Goal: Transaction & Acquisition: Purchase product/service

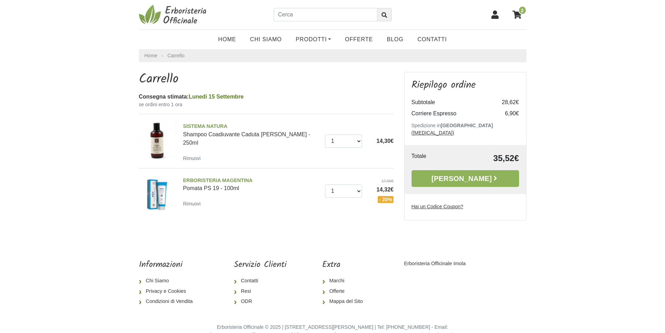
click at [436, 204] on u "Hai un Codice Coupon?" at bounding box center [438, 207] width 52 height 6
click at [0, 0] on input "Hai un Codice Coupon?" at bounding box center [0, 0] width 0 height 0
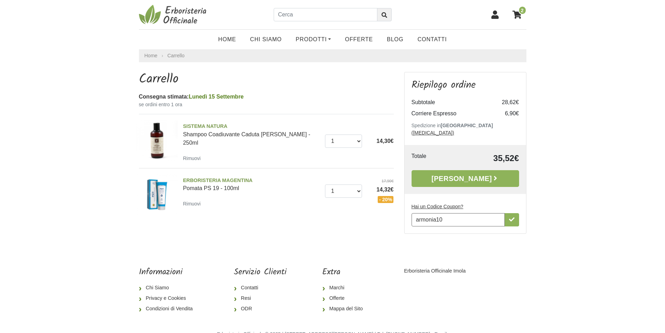
type input "armonia10"
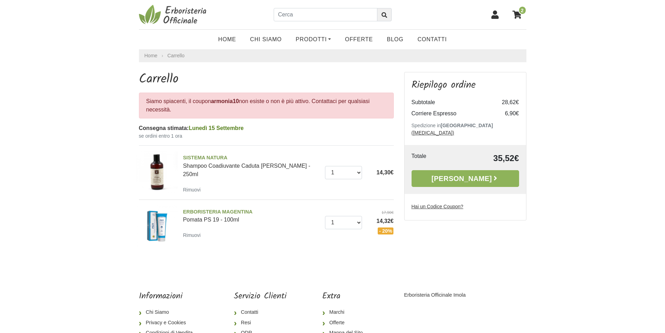
click at [450, 204] on u "Hai un Codice Coupon?" at bounding box center [438, 207] width 52 height 6
click at [0, 0] on input "Hai un Codice Coupon?" at bounding box center [0, 0] width 0 height 0
type input "ARMONIA10ù"
click at [439, 204] on u "Hai un Codice Coupon?" at bounding box center [438, 207] width 52 height 6
click at [0, 0] on input "Hai un Codice Coupon?" at bounding box center [0, 0] width 0 height 0
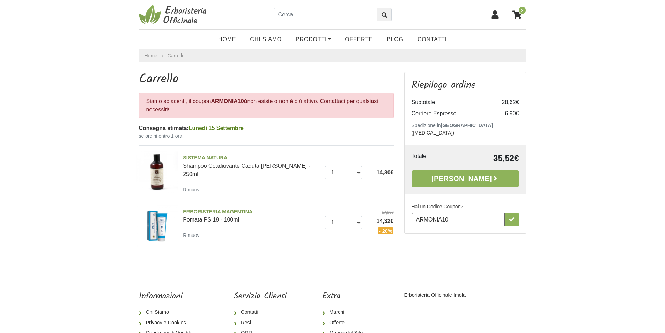
type input "ARMONIA10"
